Goal: Information Seeking & Learning: Compare options

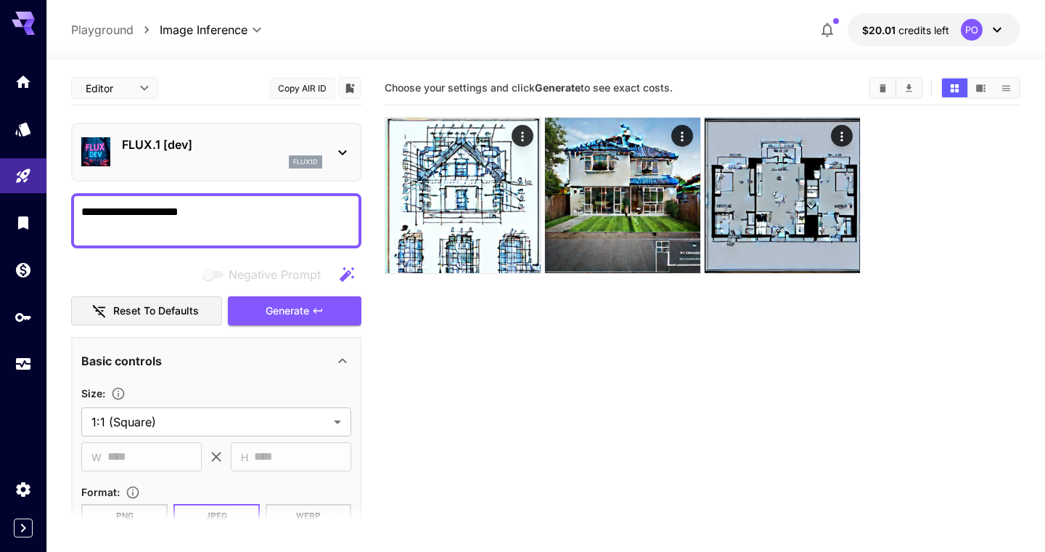
click at [343, 147] on icon at bounding box center [342, 152] width 17 height 17
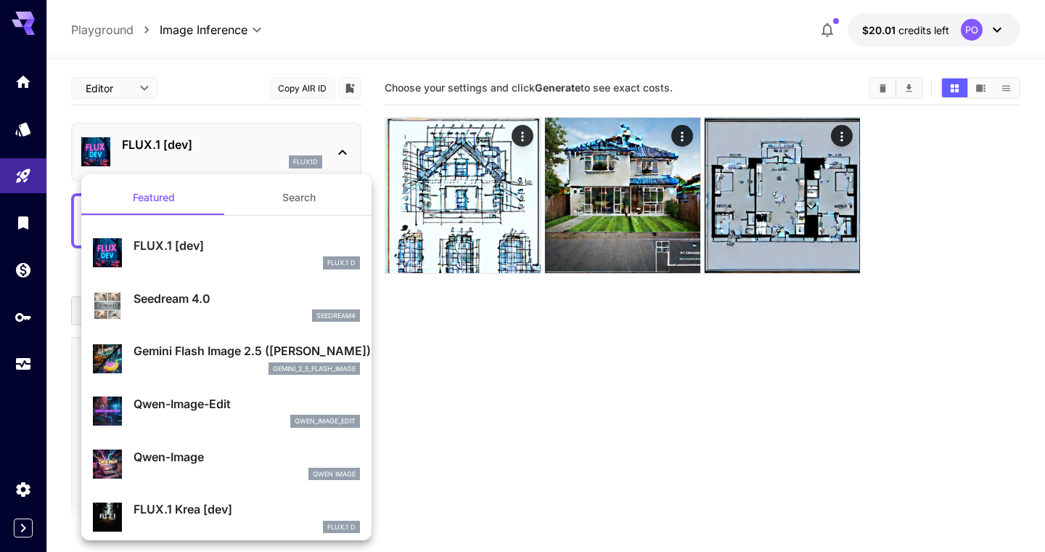
click at [20, 126] on div at bounding box center [522, 276] width 1045 height 552
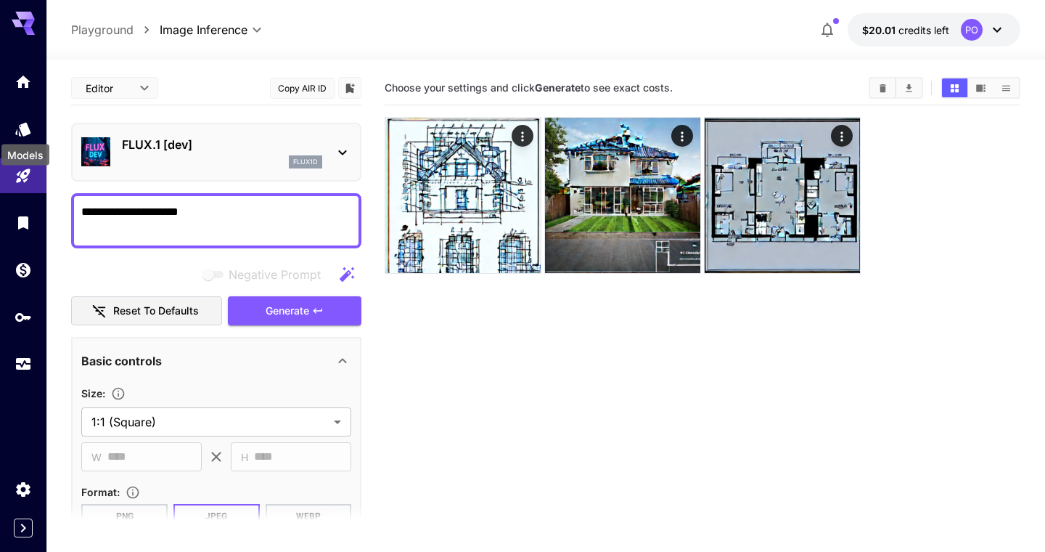
click at [20, 126] on icon "Models" at bounding box center [23, 129] width 17 height 17
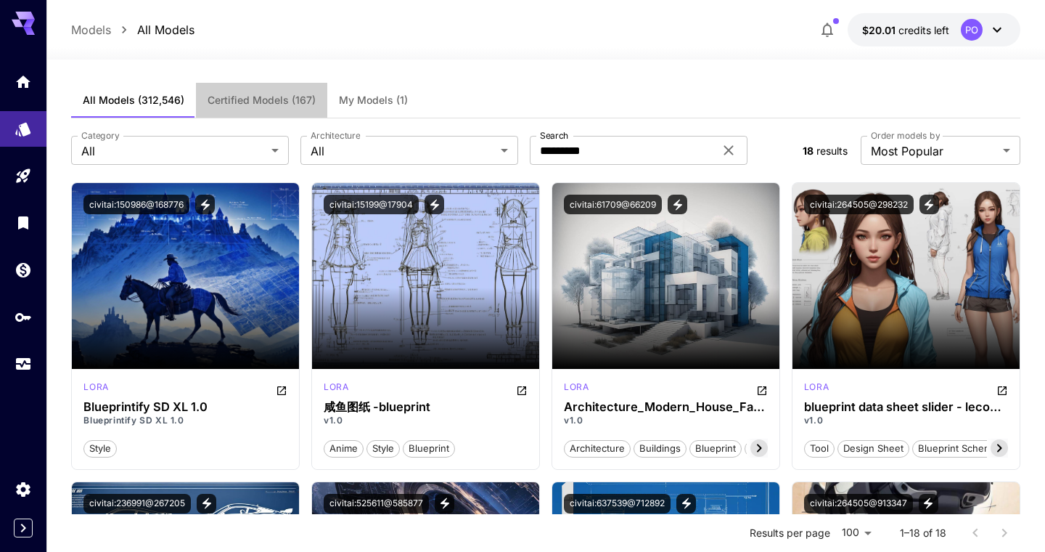
click at [261, 101] on span "Certified Models (167)" at bounding box center [262, 100] width 108 height 13
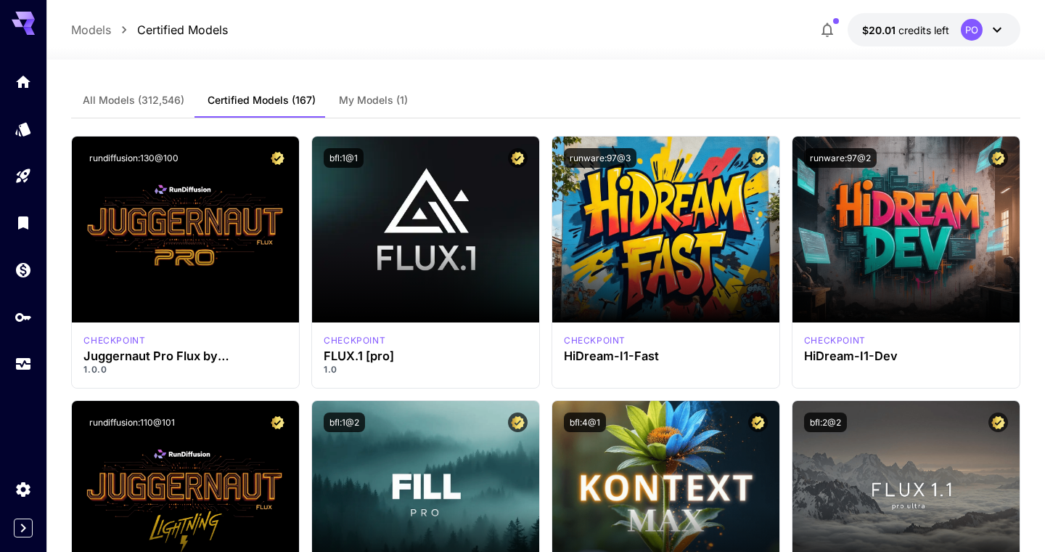
click at [381, 102] on span "My Models (1)" at bounding box center [373, 100] width 69 height 13
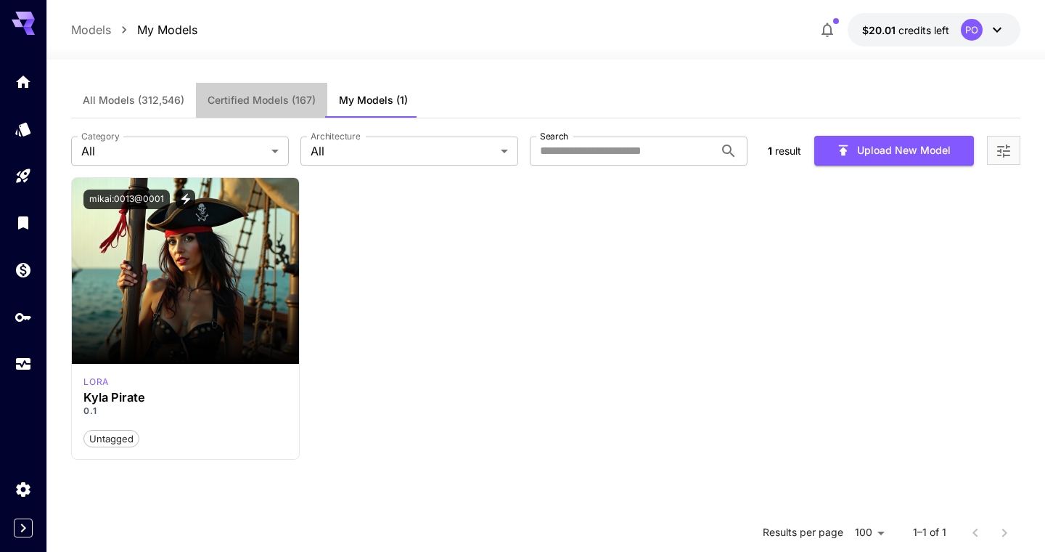
click at [263, 99] on span "Certified Models (167)" at bounding box center [262, 100] width 108 height 13
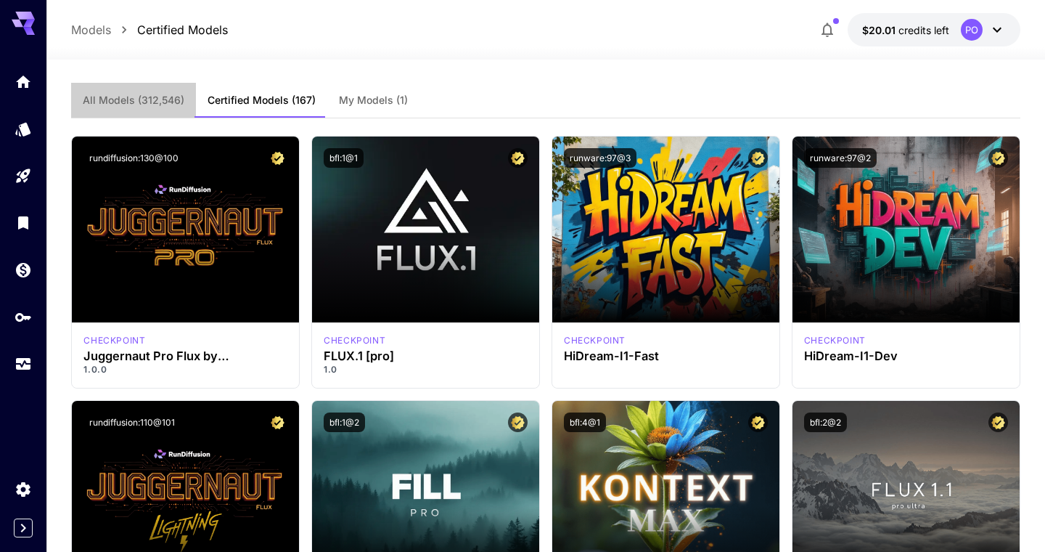
click at [131, 98] on span "All Models (312,546)" at bounding box center [134, 100] width 102 height 13
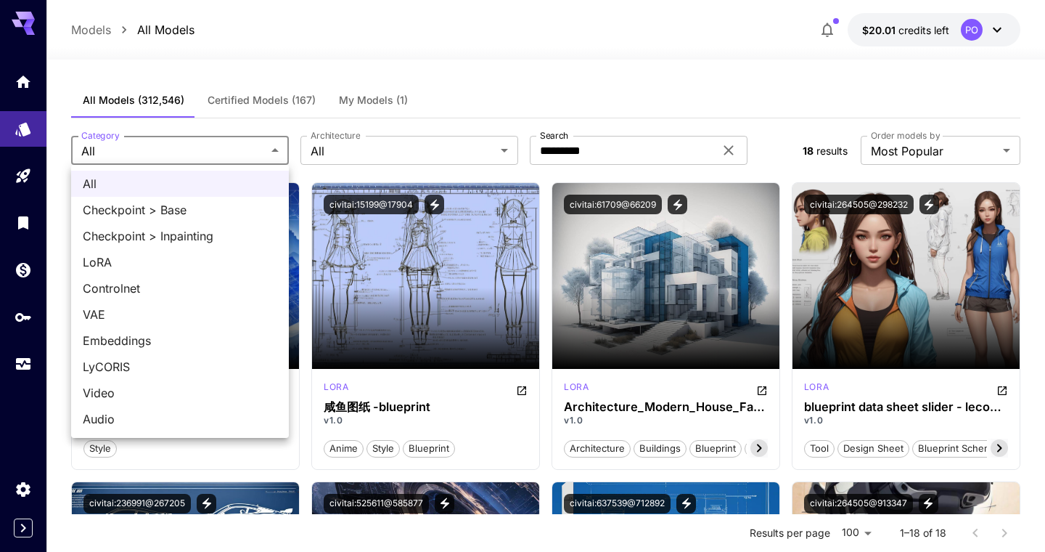
click at [382, 147] on div at bounding box center [522, 276] width 1045 height 552
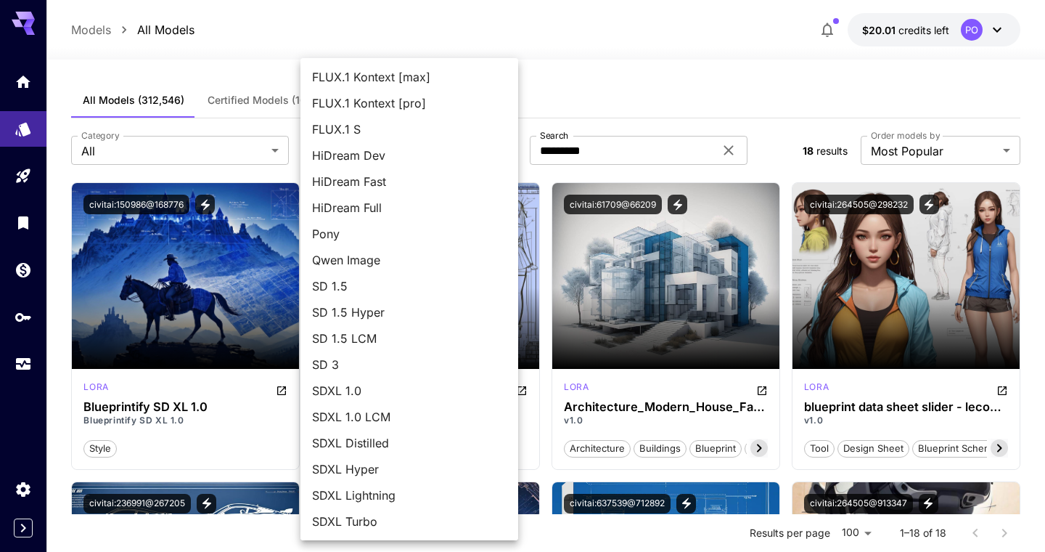
scroll to position [78, 0]
click at [356, 392] on span "SDXL 1.0" at bounding box center [409, 390] width 195 height 17
type input "****"
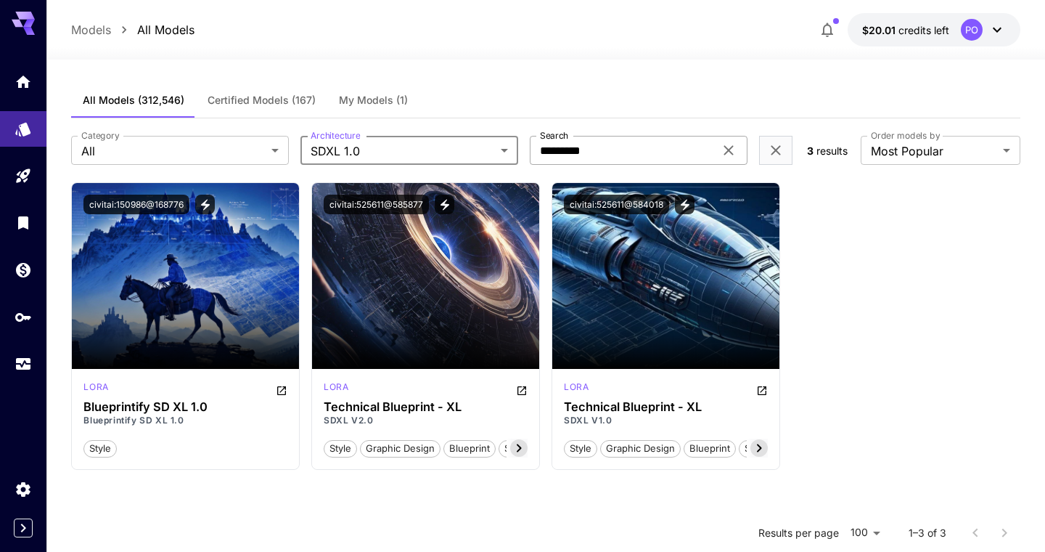
click at [730, 147] on icon at bounding box center [728, 150] width 17 height 17
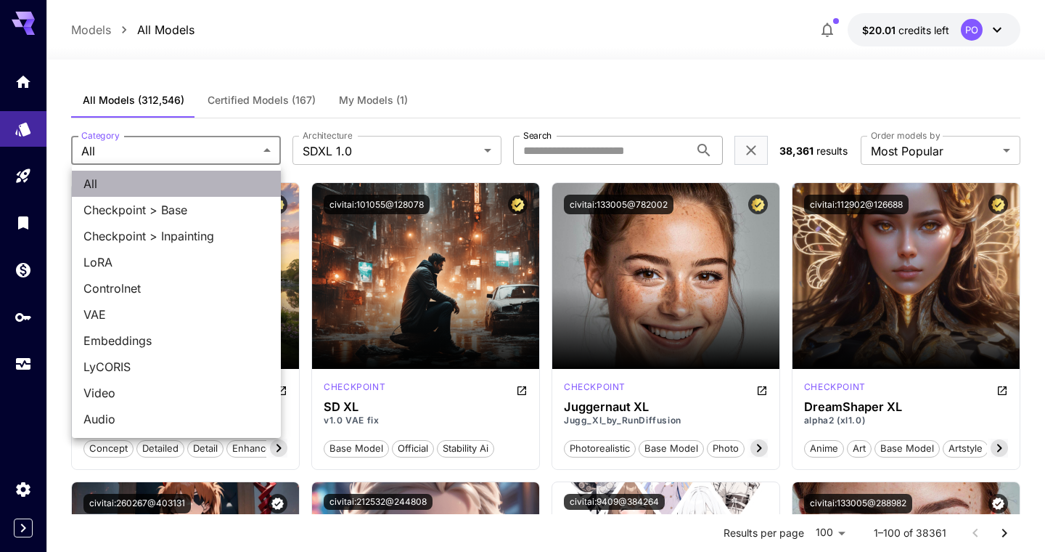
click at [135, 182] on span "All" at bounding box center [176, 183] width 186 height 17
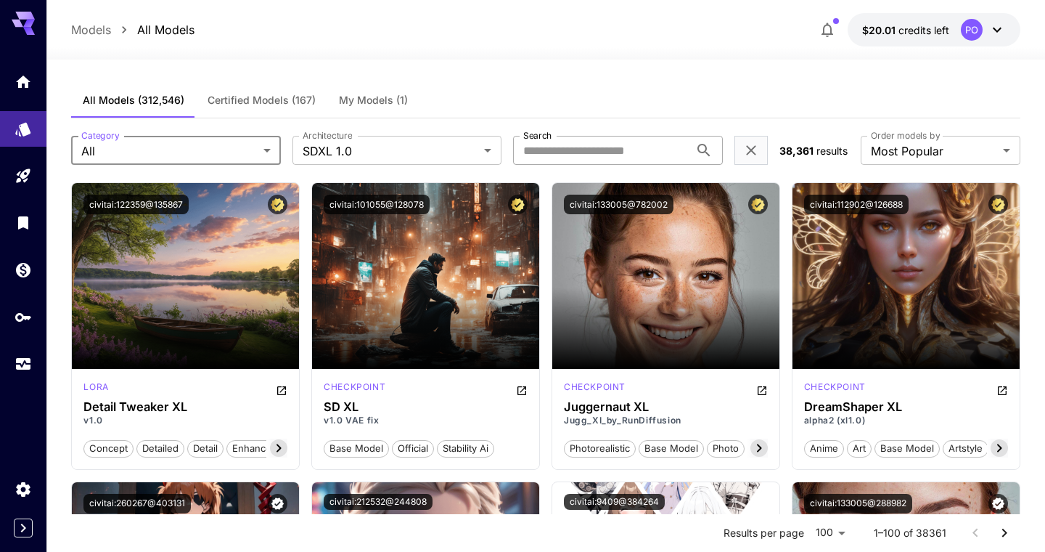
click at [582, 150] on input "Search" at bounding box center [601, 150] width 176 height 29
type input "*****"
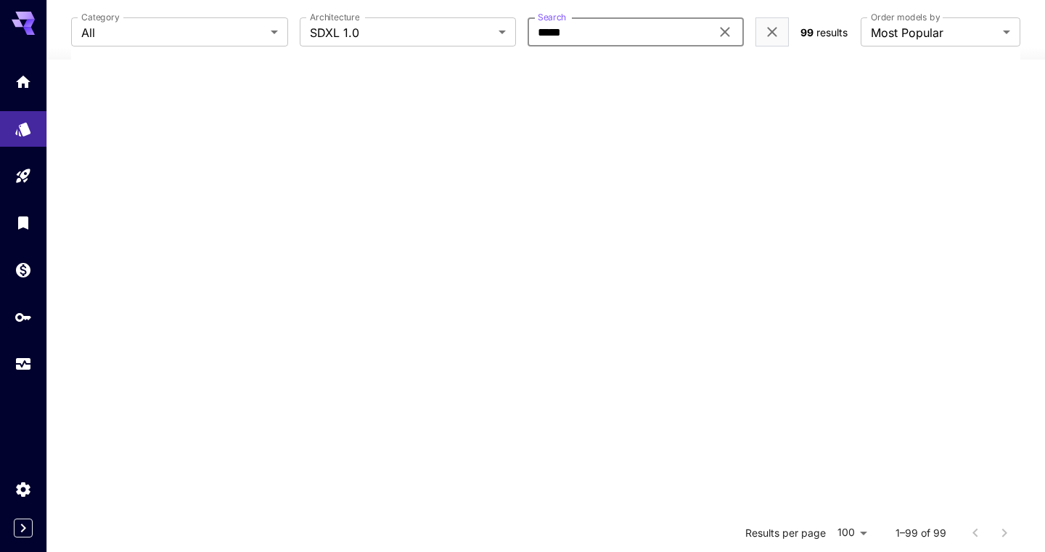
scroll to position [0, 0]
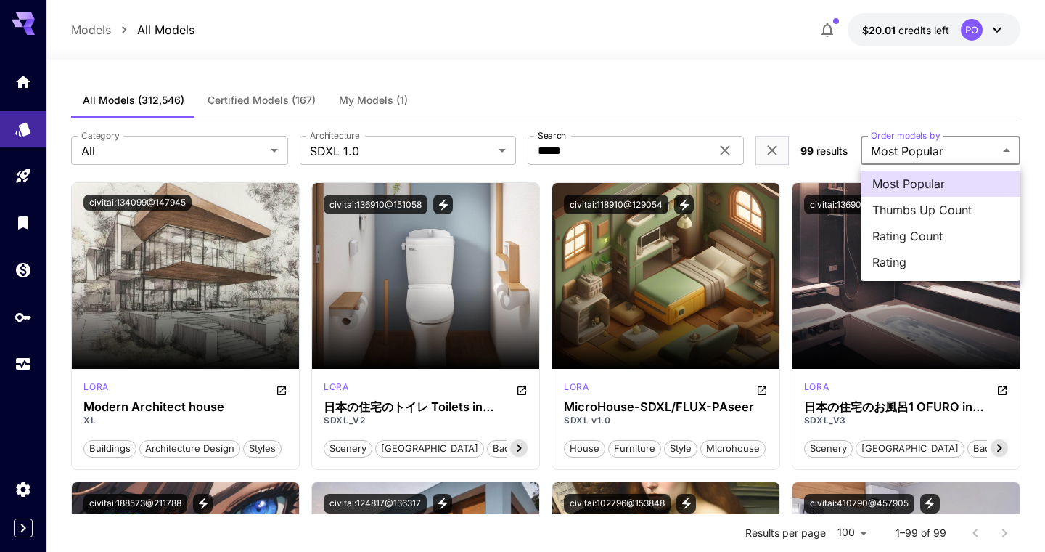
click at [892, 266] on span "Rating" at bounding box center [941, 261] width 136 height 17
type input "******"
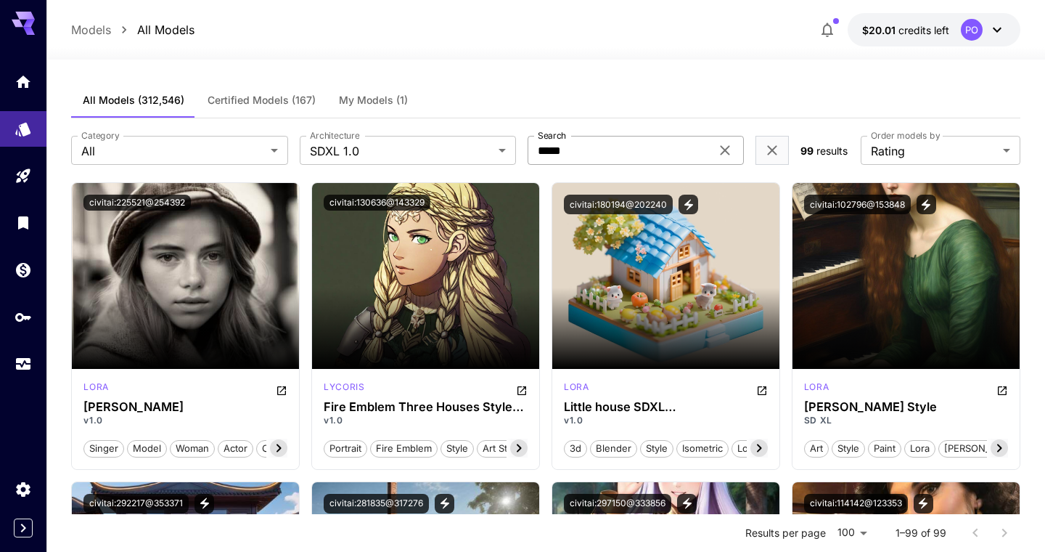
click at [729, 136] on div "***** Search" at bounding box center [636, 150] width 216 height 29
click at [728, 147] on icon at bounding box center [725, 150] width 17 height 17
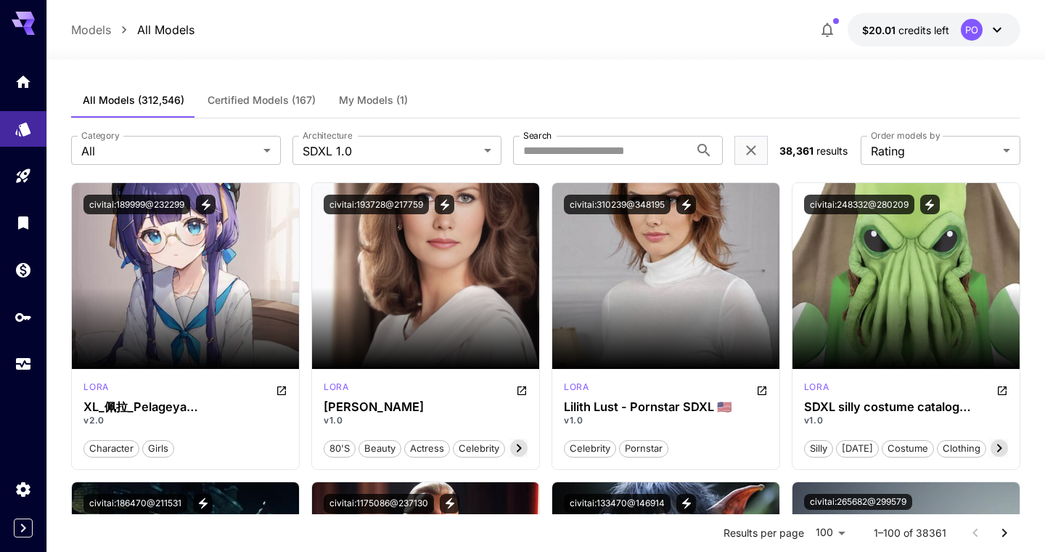
click at [261, 95] on span "Certified Models (167)" at bounding box center [262, 100] width 108 height 13
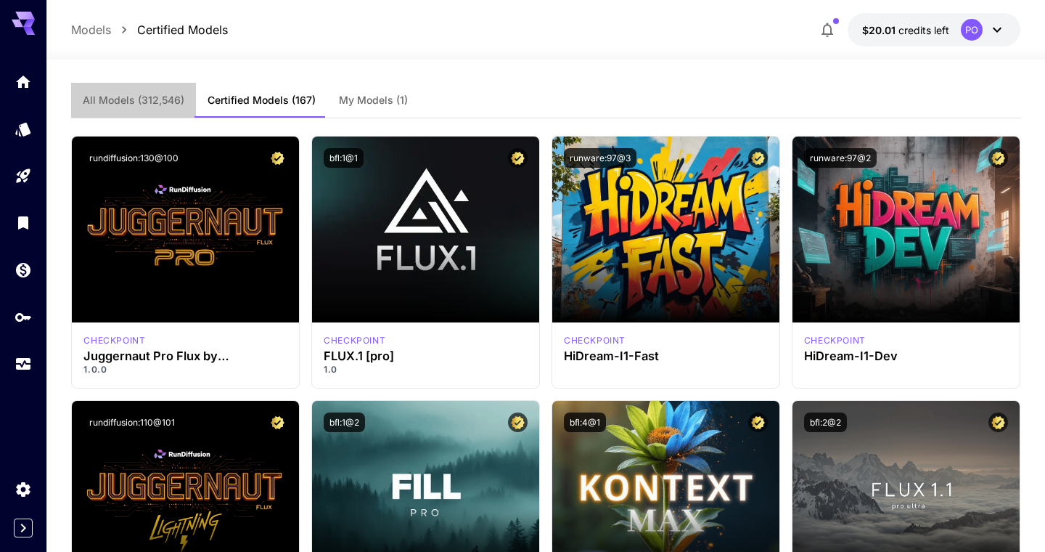
click at [147, 92] on button "All Models (312,546)" at bounding box center [133, 100] width 125 height 35
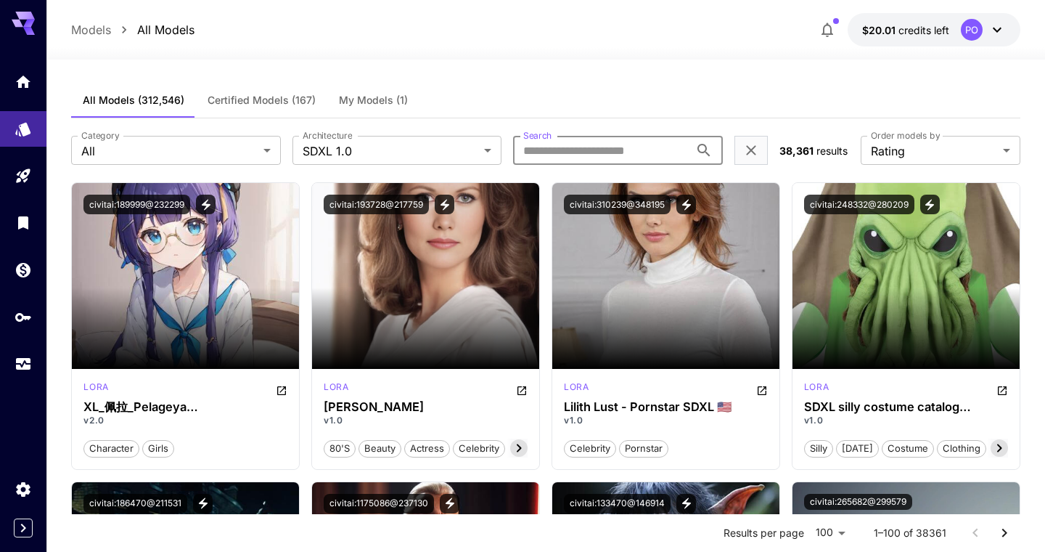
click at [602, 147] on input "Search" at bounding box center [601, 150] width 176 height 29
click at [27, 83] on icon "Home" at bounding box center [24, 77] width 15 height 12
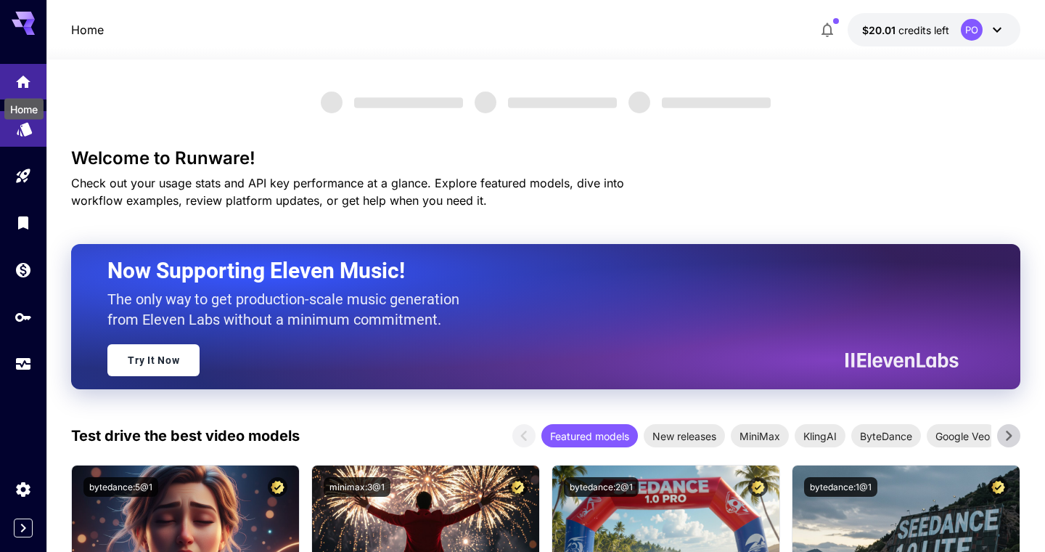
click at [25, 136] on link at bounding box center [23, 129] width 46 height 36
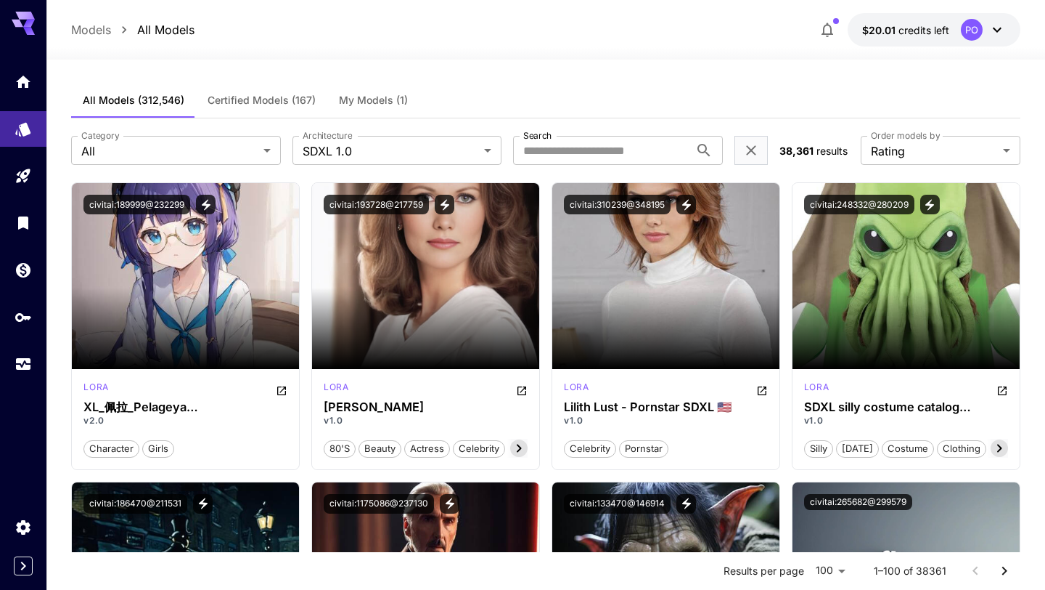
click at [272, 102] on span "Certified Models (167)" at bounding box center [262, 100] width 108 height 13
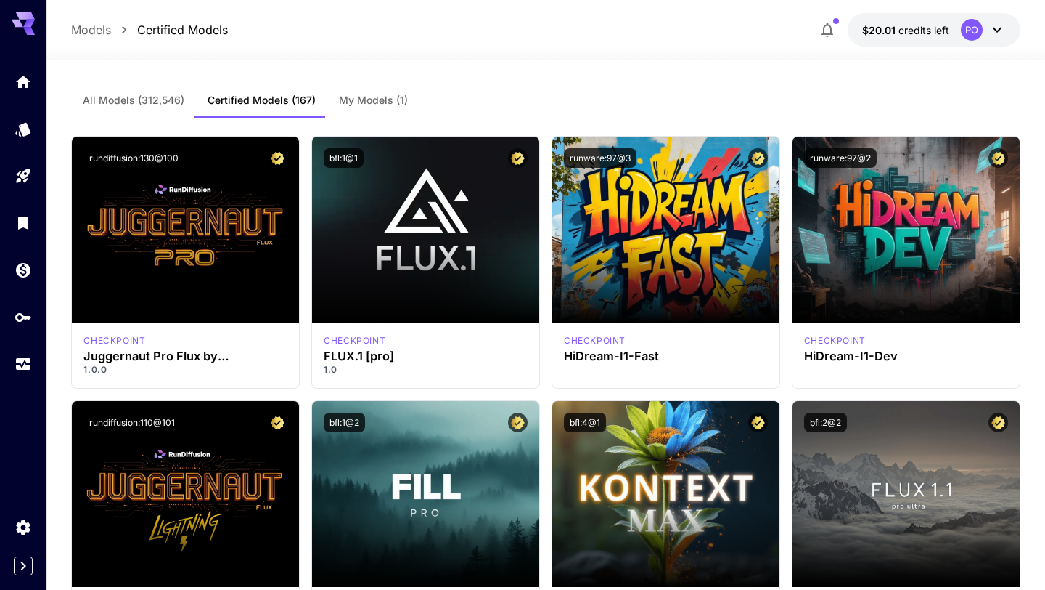
click at [372, 102] on span "My Models (1)" at bounding box center [373, 100] width 69 height 13
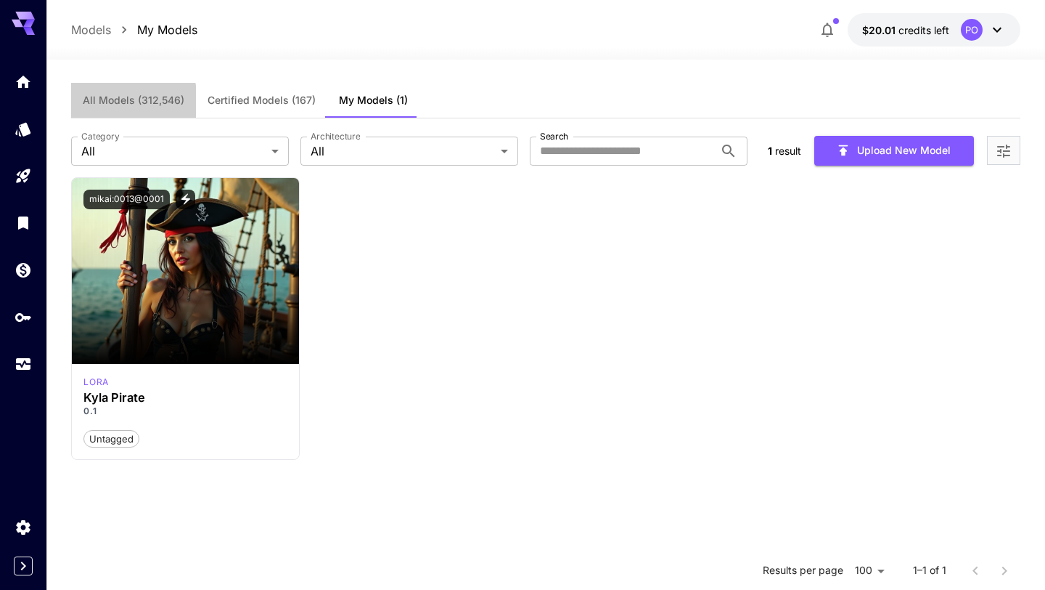
click at [106, 102] on span "All Models (312,546)" at bounding box center [134, 100] width 102 height 13
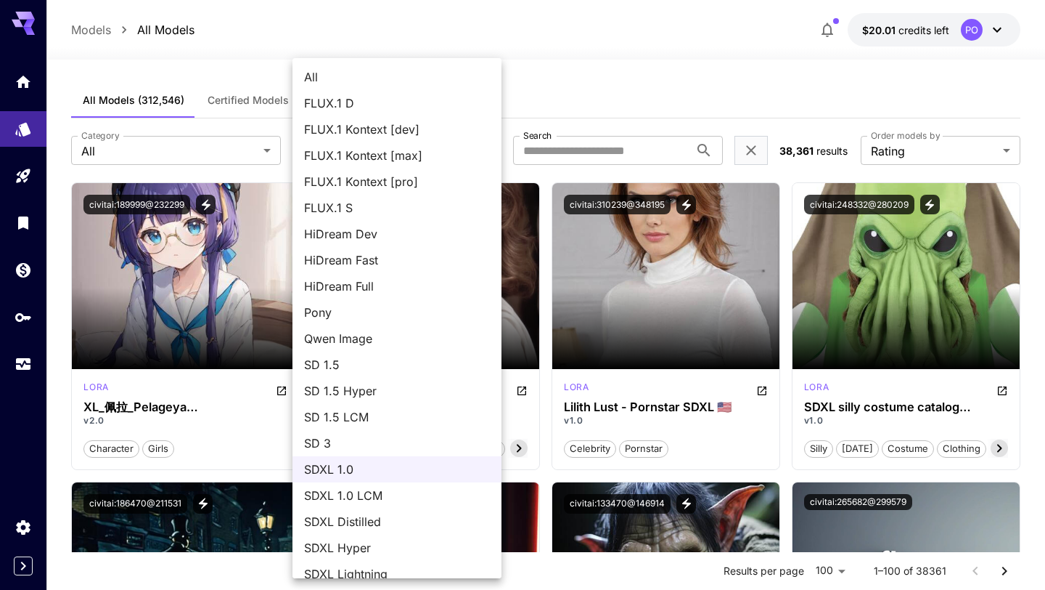
scroll to position [41, 0]
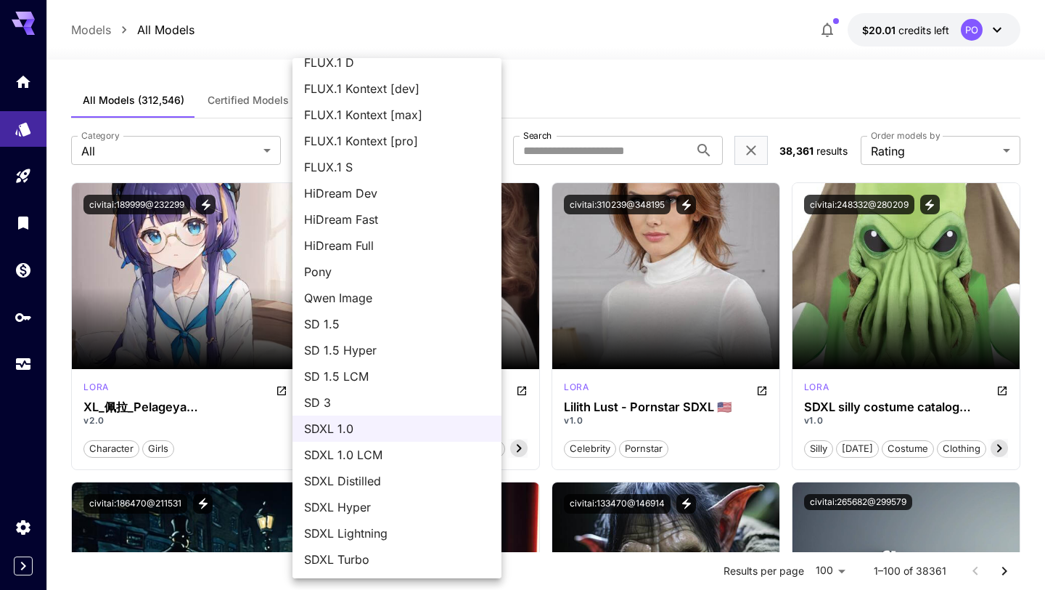
click at [346, 431] on span "SDXL 1.0" at bounding box center [397, 428] width 186 height 17
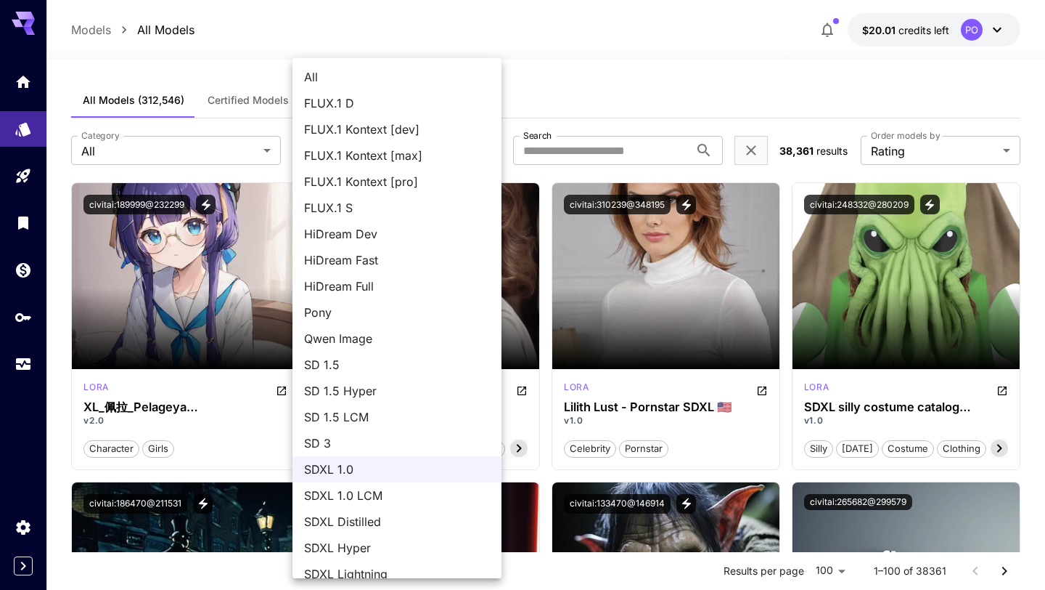
click at [339, 391] on span "SD 1.5 Hyper" at bounding box center [397, 390] width 186 height 17
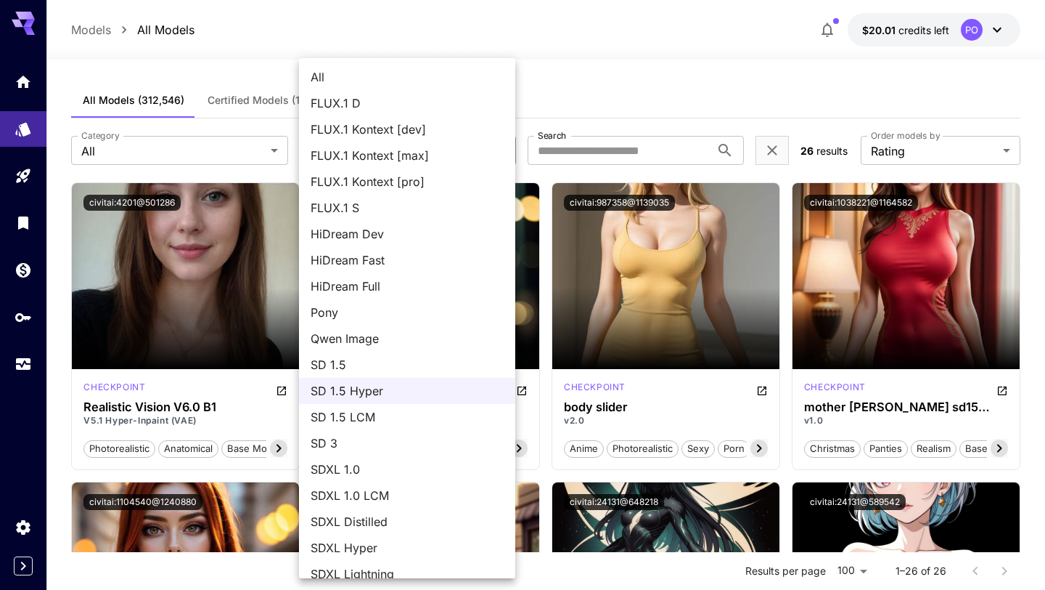
click at [351, 369] on span "SD 1.5" at bounding box center [407, 364] width 193 height 17
type input "****"
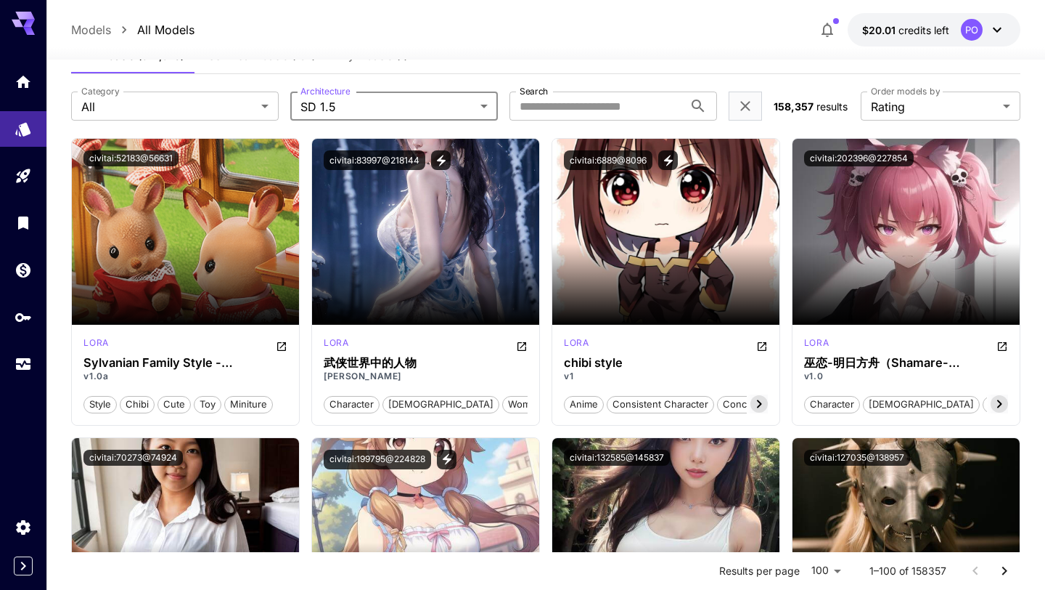
scroll to position [0, 0]
